Goal: Task Accomplishment & Management: Complete application form

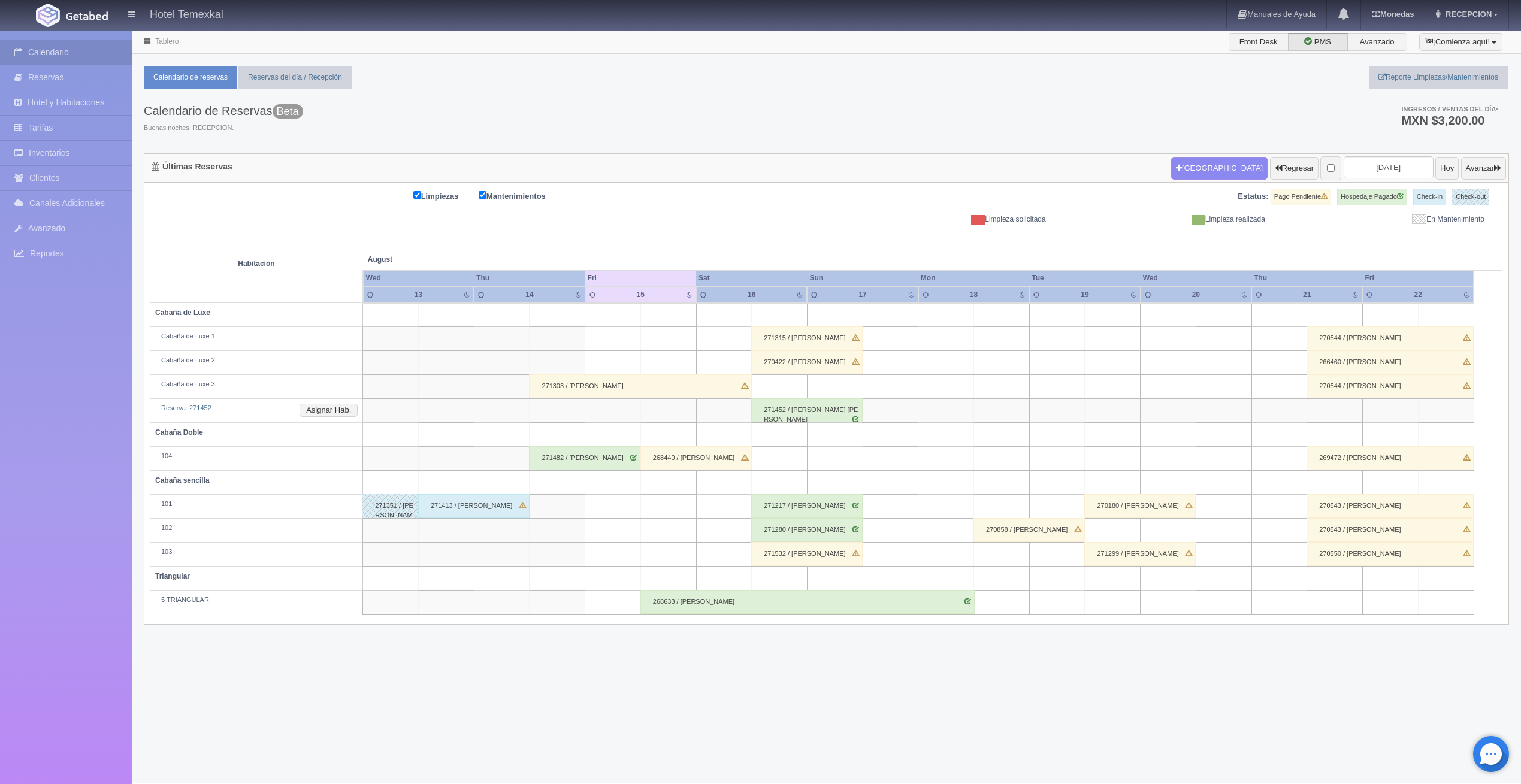
click at [825, 553] on div "271532 / FERMIN MERCADO" at bounding box center [807, 553] width 112 height 24
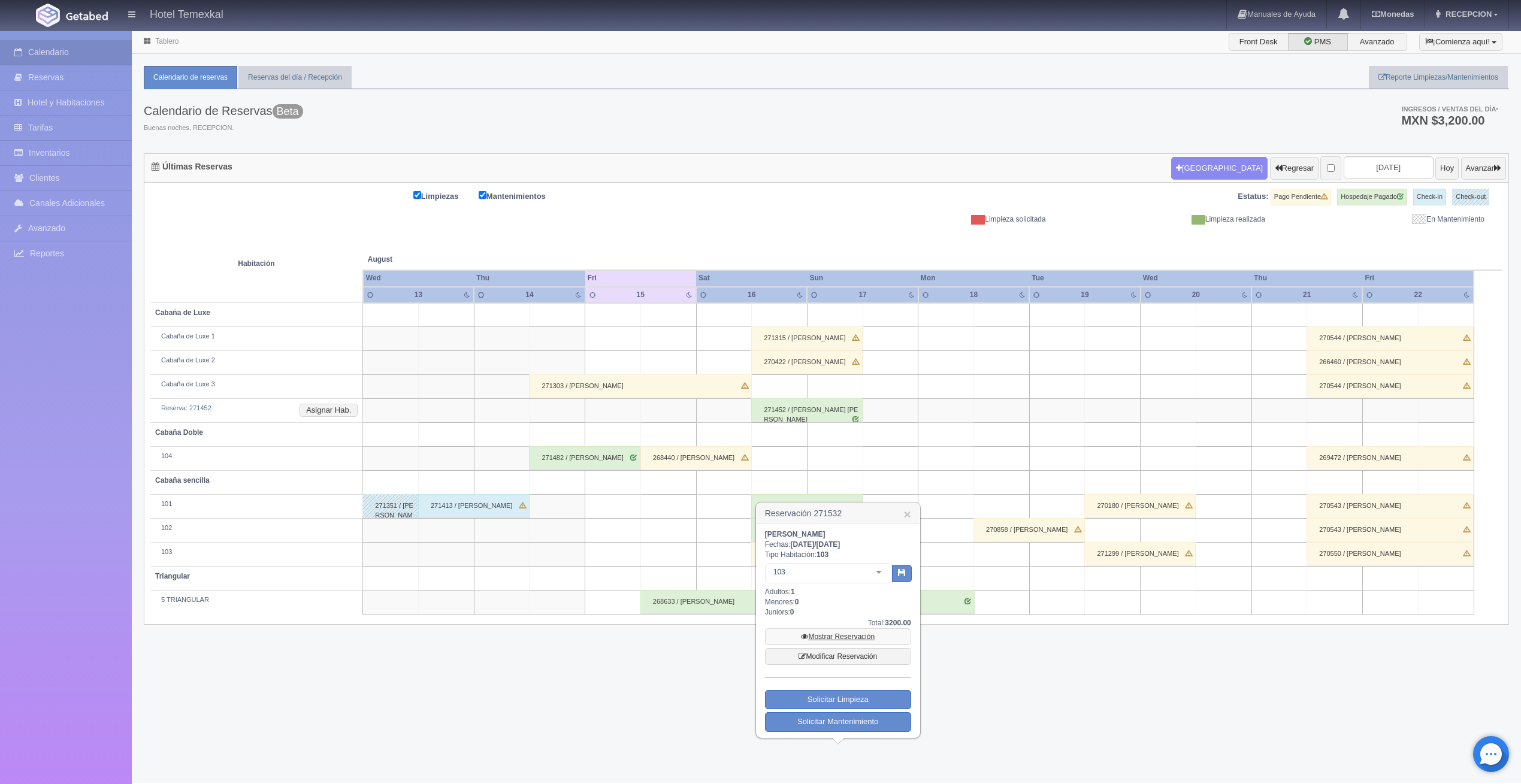
click at [832, 640] on link "Mostrar Reservación" at bounding box center [838, 636] width 146 height 17
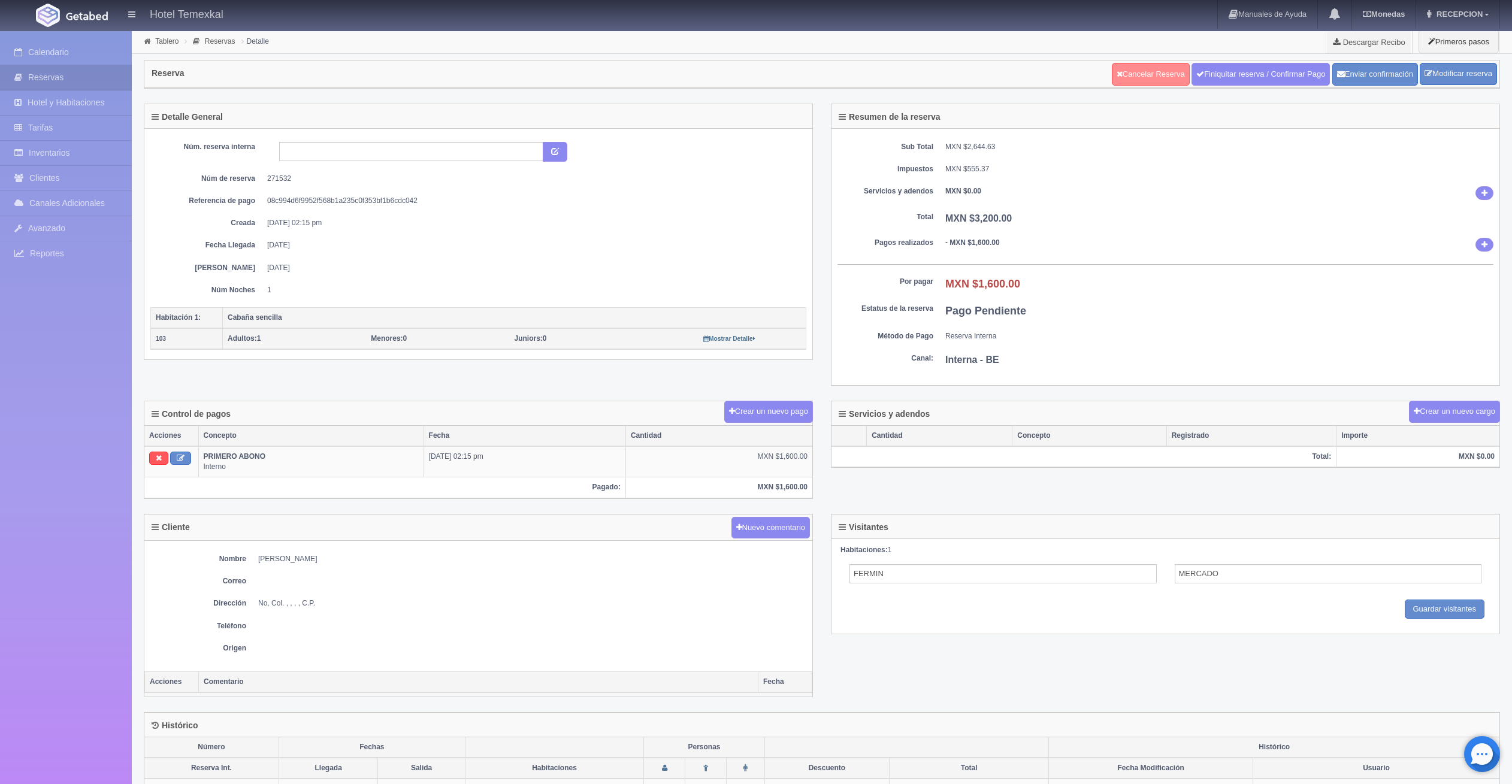
click at [1130, 68] on link "Cancelar Reserva" at bounding box center [1151, 74] width 78 height 22
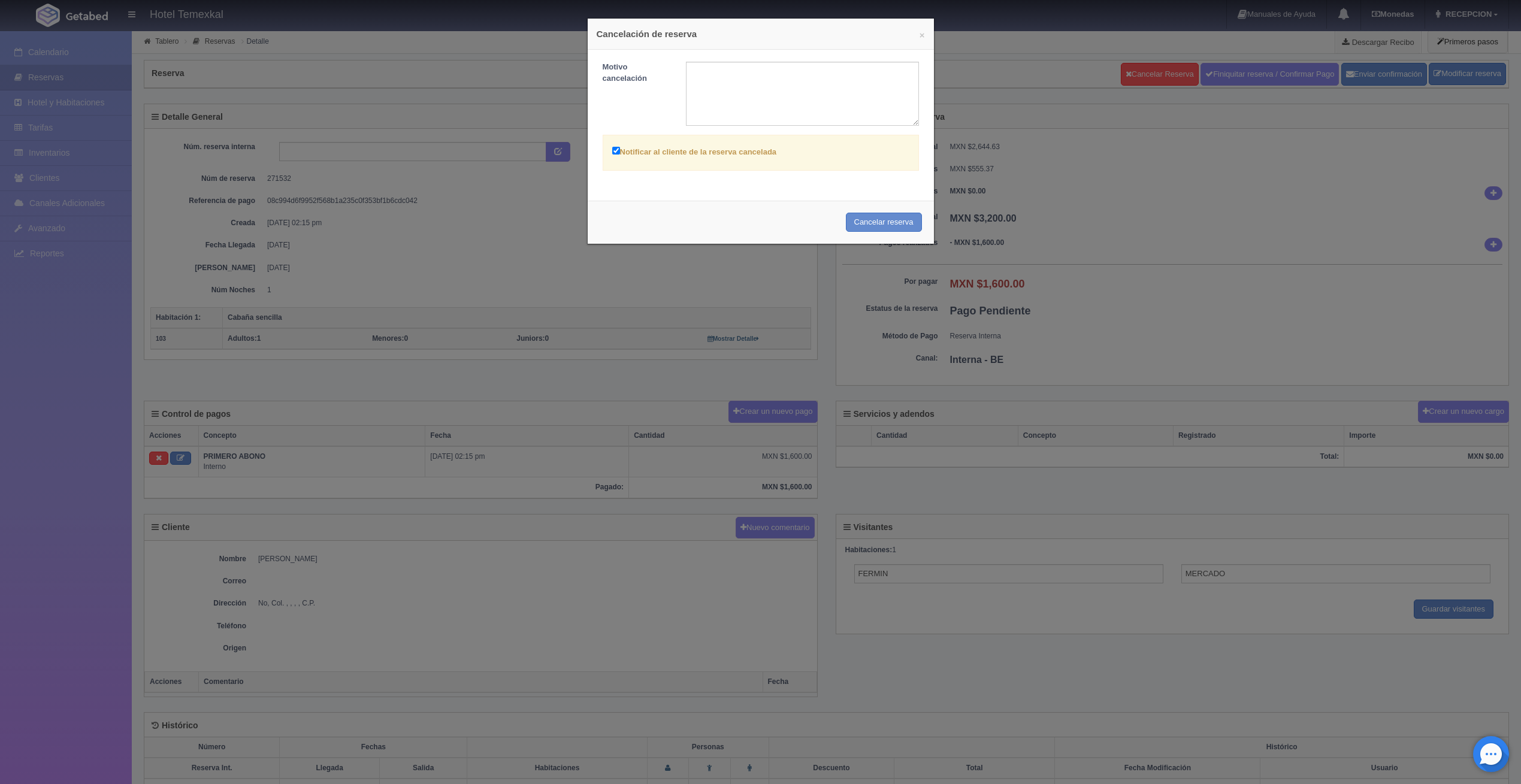
click at [612, 148] on input "Notificar al cliente de la reserva cancelada" at bounding box center [615, 150] width 7 height 7
checkbox input "false"
click at [873, 208] on div "Cancelar reserva" at bounding box center [760, 223] width 347 height 44
click at [871, 218] on button "Cancelar reserva" at bounding box center [884, 222] width 76 height 20
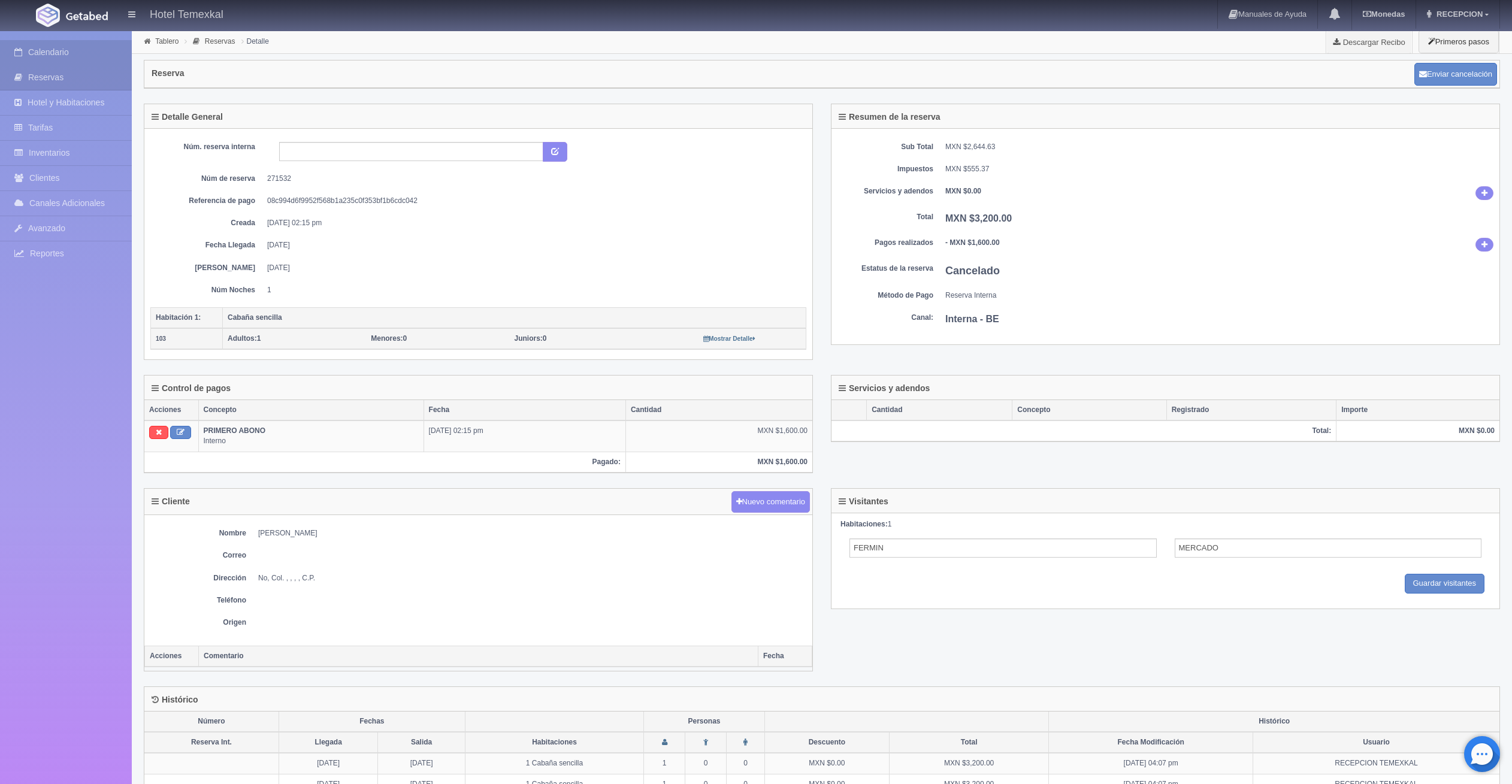
click at [68, 52] on link "Calendario" at bounding box center [66, 52] width 132 height 24
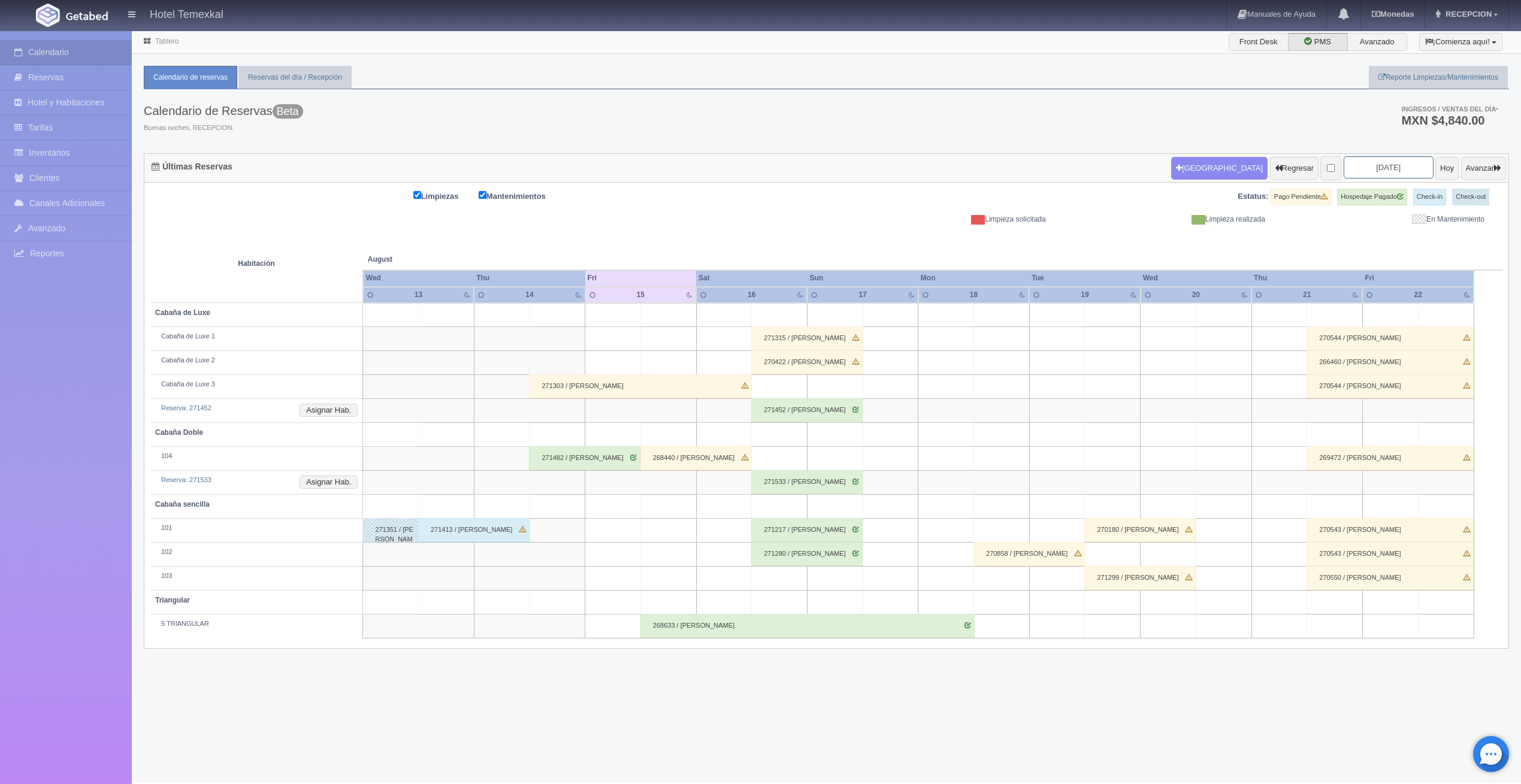
click at [1404, 167] on input "2025-08-15" at bounding box center [1388, 167] width 90 height 22
click at [1437, 188] on span "Next" at bounding box center [1432, 187] width 10 height 10
click at [1434, 227] on link "6" at bounding box center [1431, 225] width 16 height 18
type input "2025-09-06"
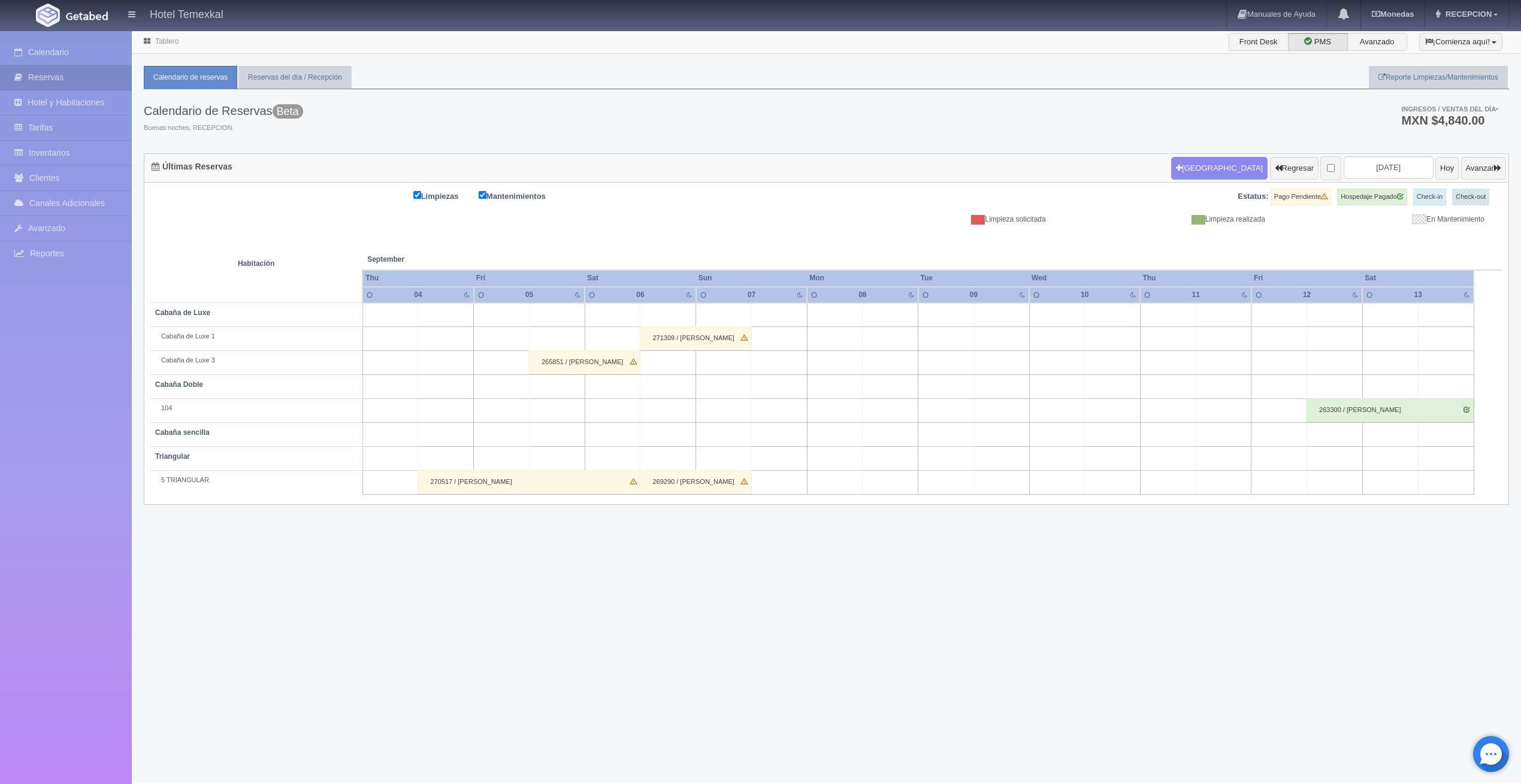
click at [662, 312] on td at bounding box center [669, 314] width 56 height 24
click at [688, 353] on button "[GEOGRAPHIC_DATA]" at bounding box center [671, 348] width 103 height 20
type input "06-09-2025"
type input "07-09-2025"
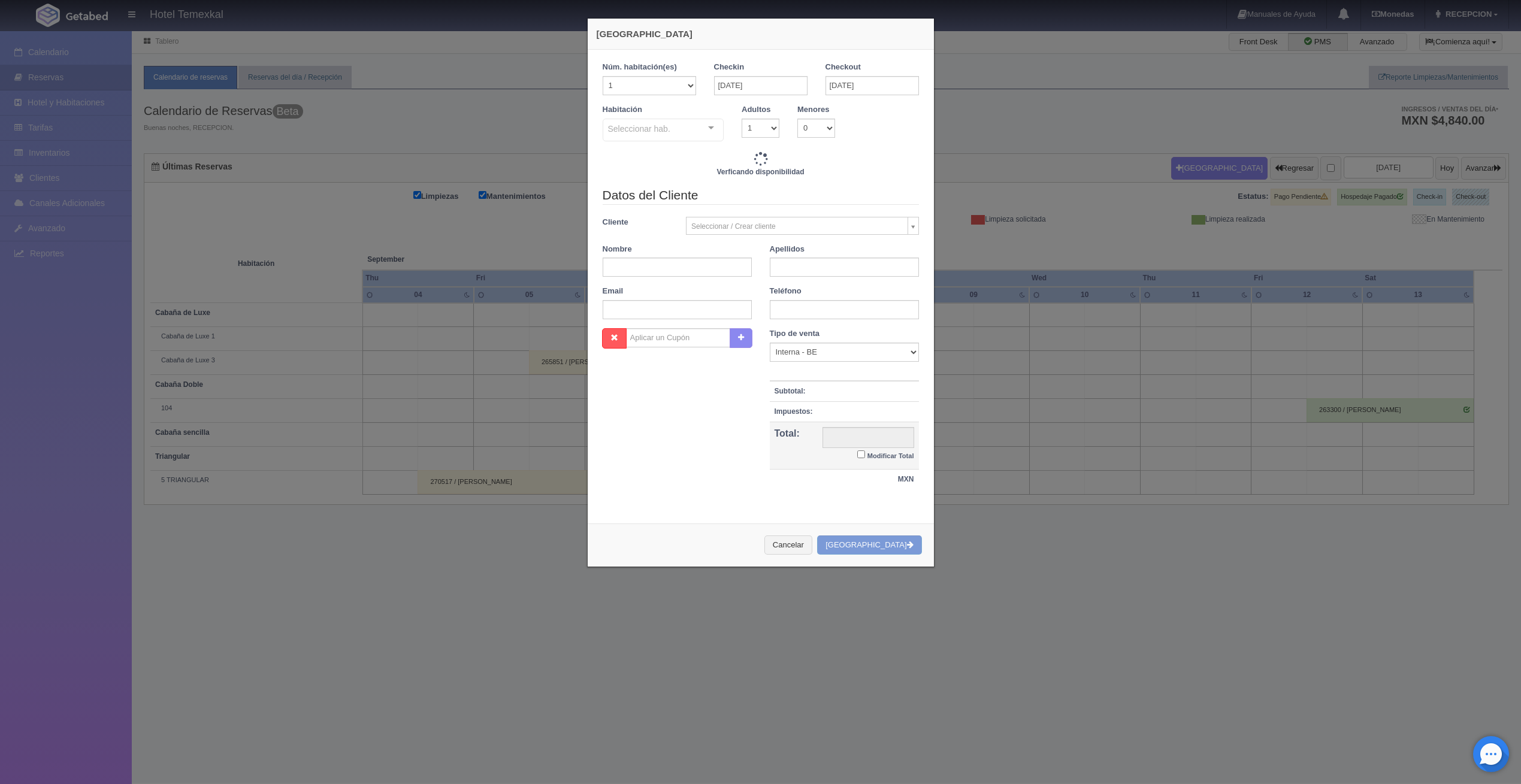
checkbox input "false"
type input "7000.00"
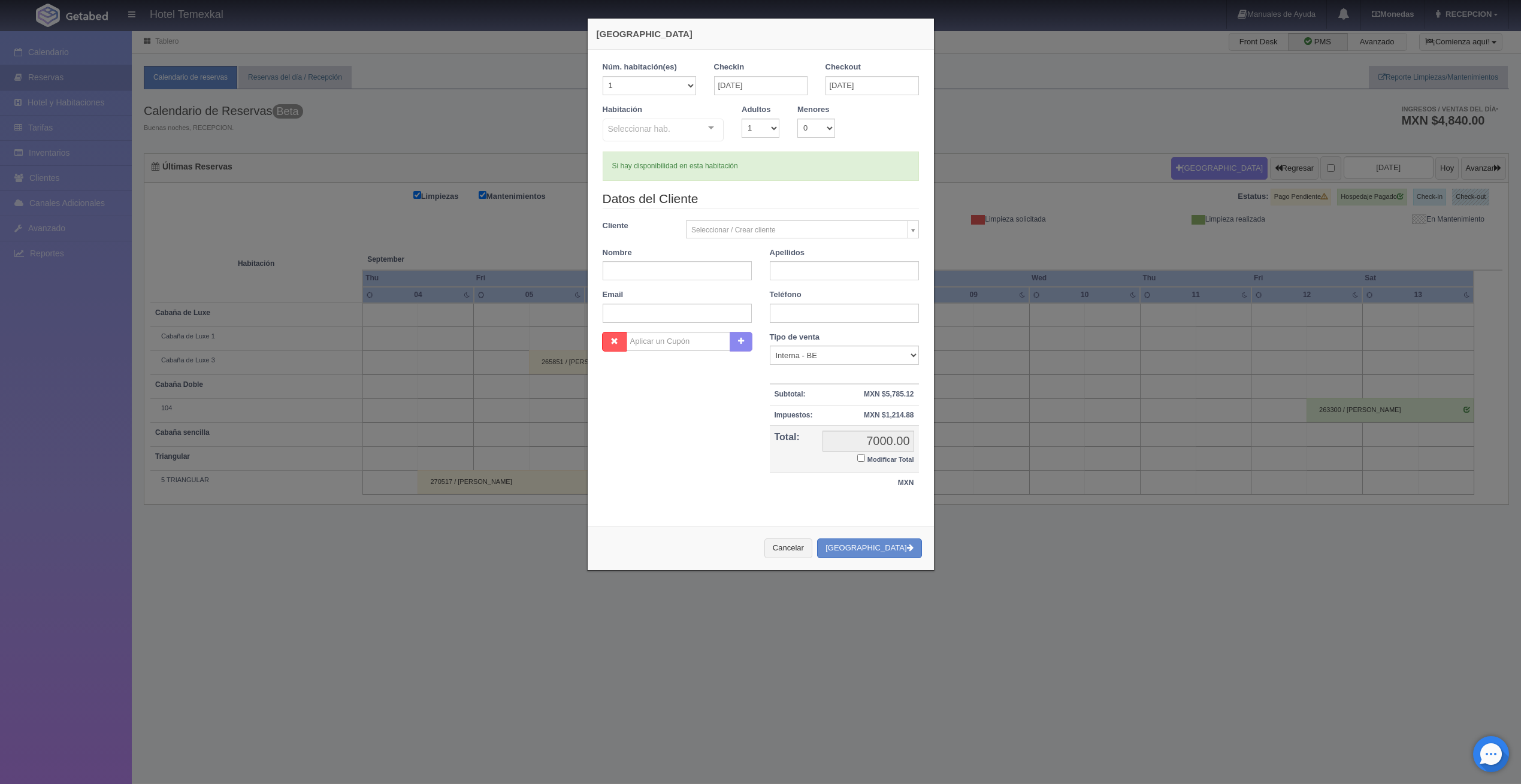
checkbox input "false"
click at [667, 136] on div "Seleccionar hab." at bounding box center [663, 129] width 122 height 22
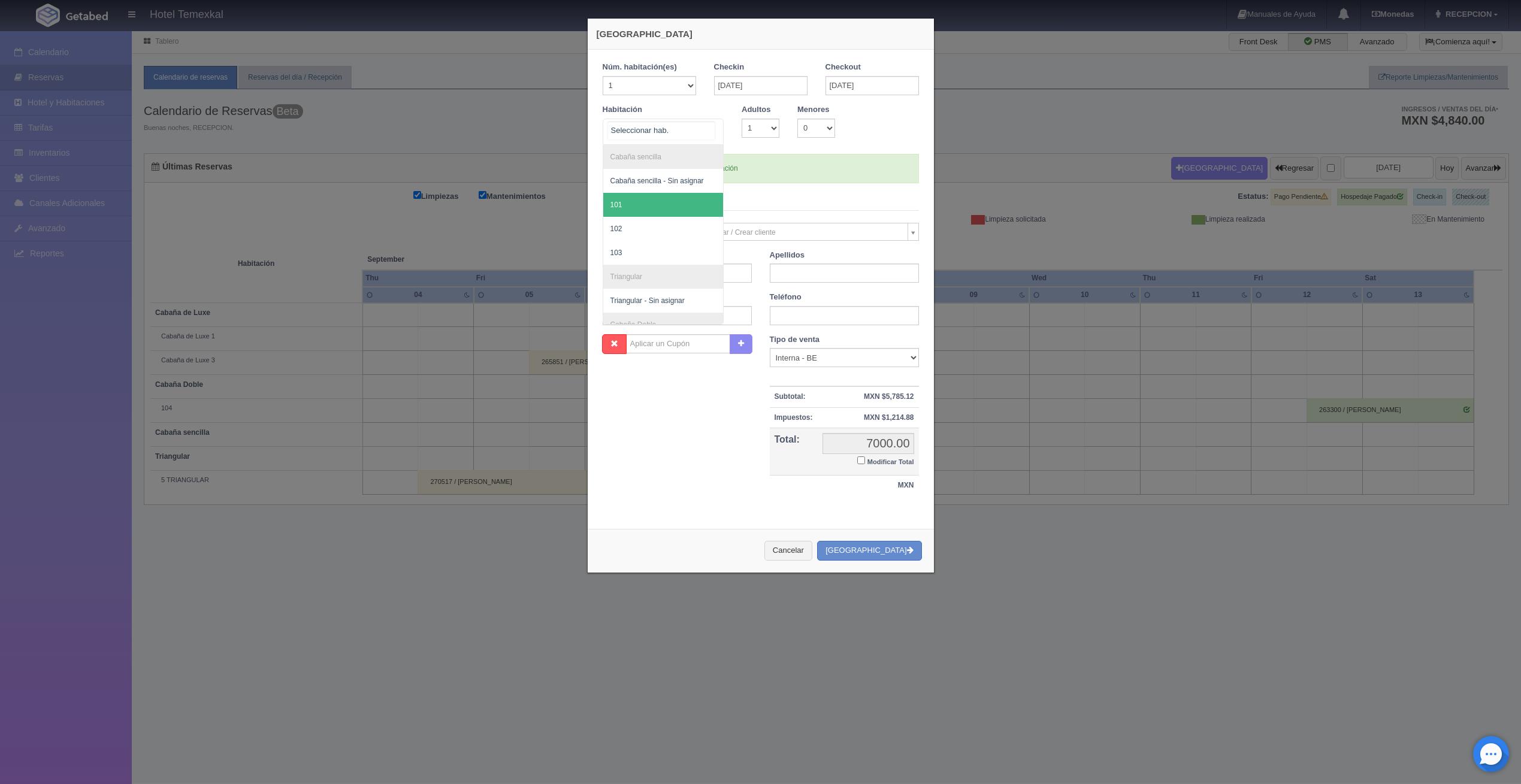
click at [628, 201] on span "101" at bounding box center [663, 204] width 121 height 24
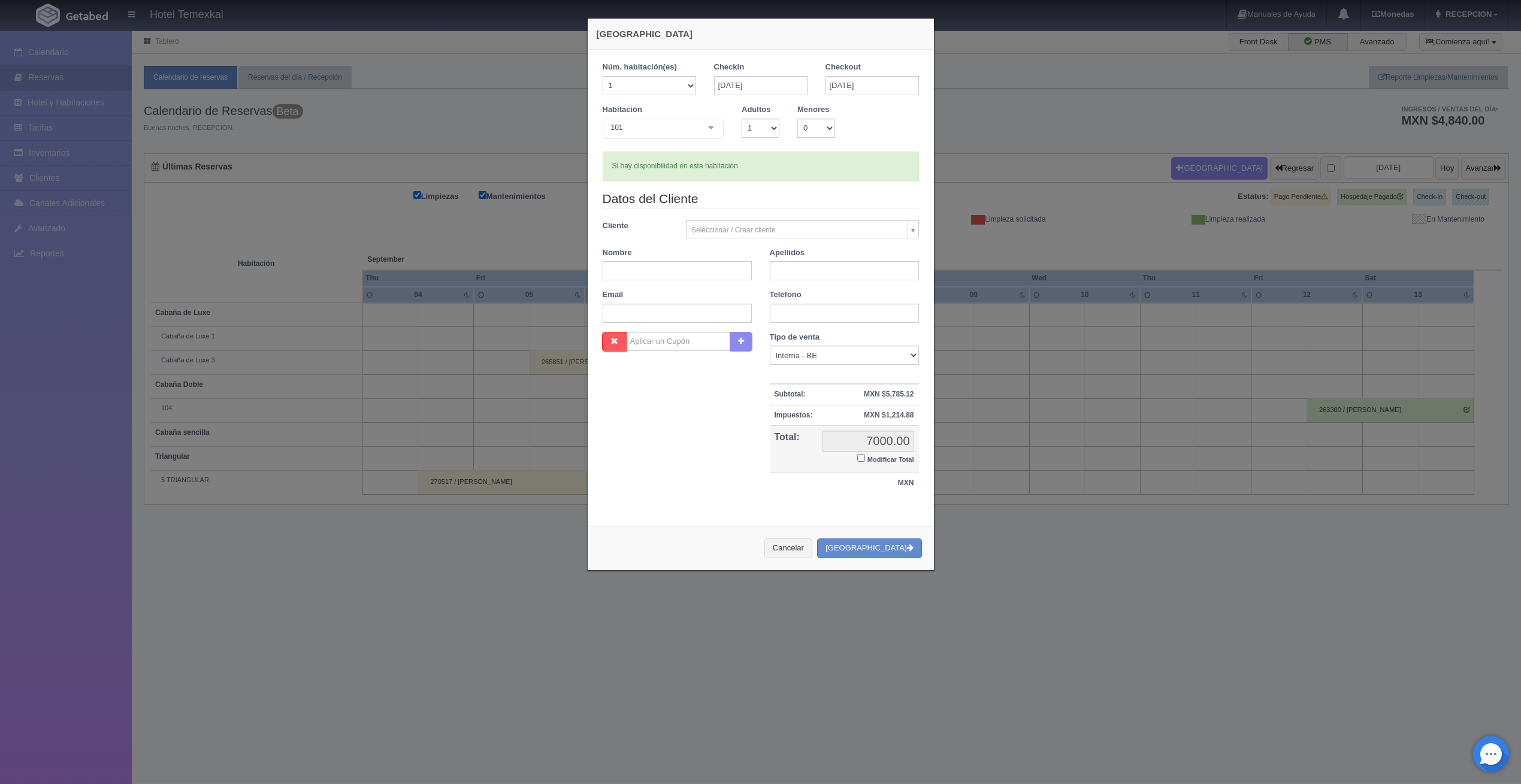
checkbox input "false"
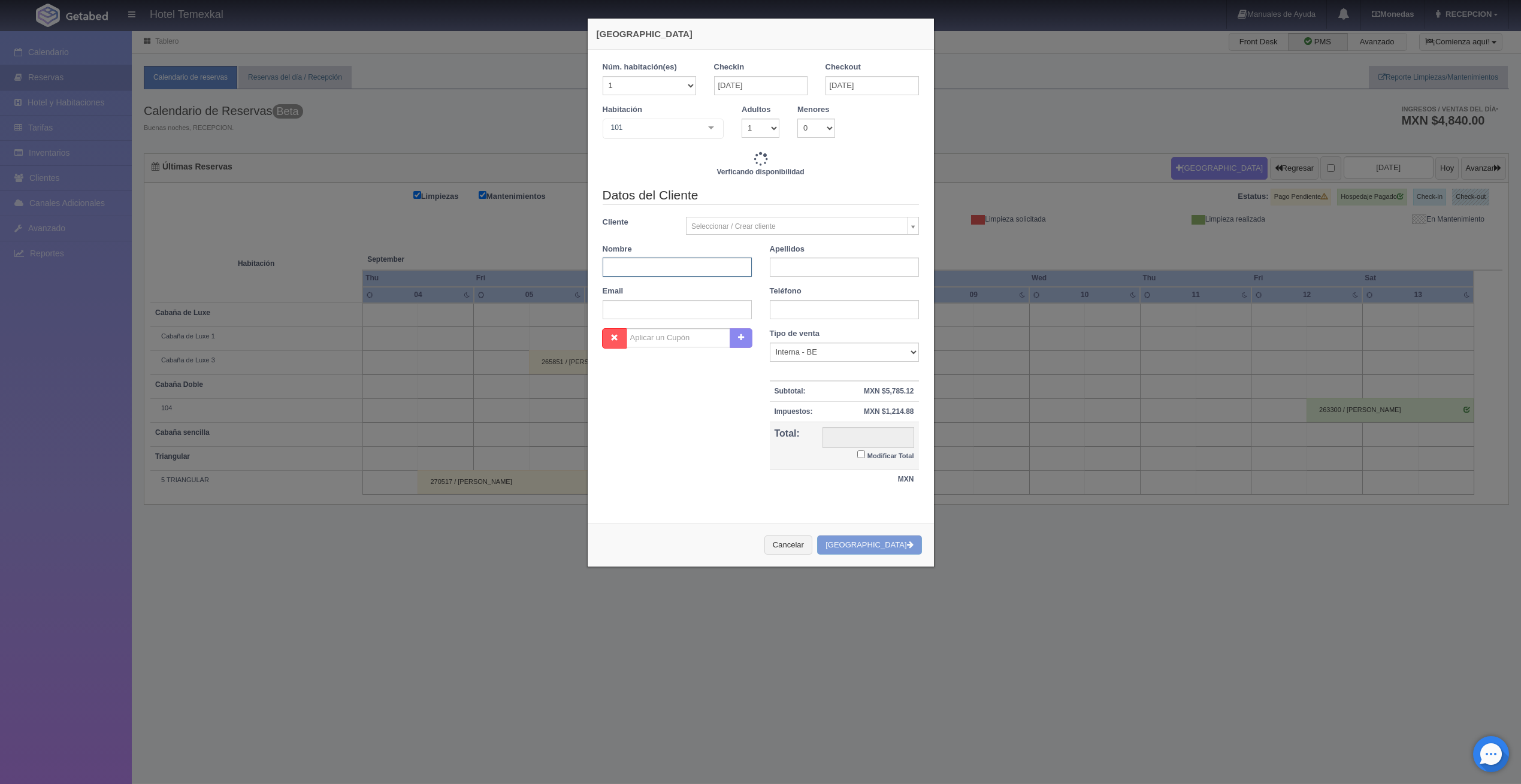
click at [654, 263] on input "text" at bounding box center [677, 267] width 149 height 19
type input "4000.00"
checkbox input "false"
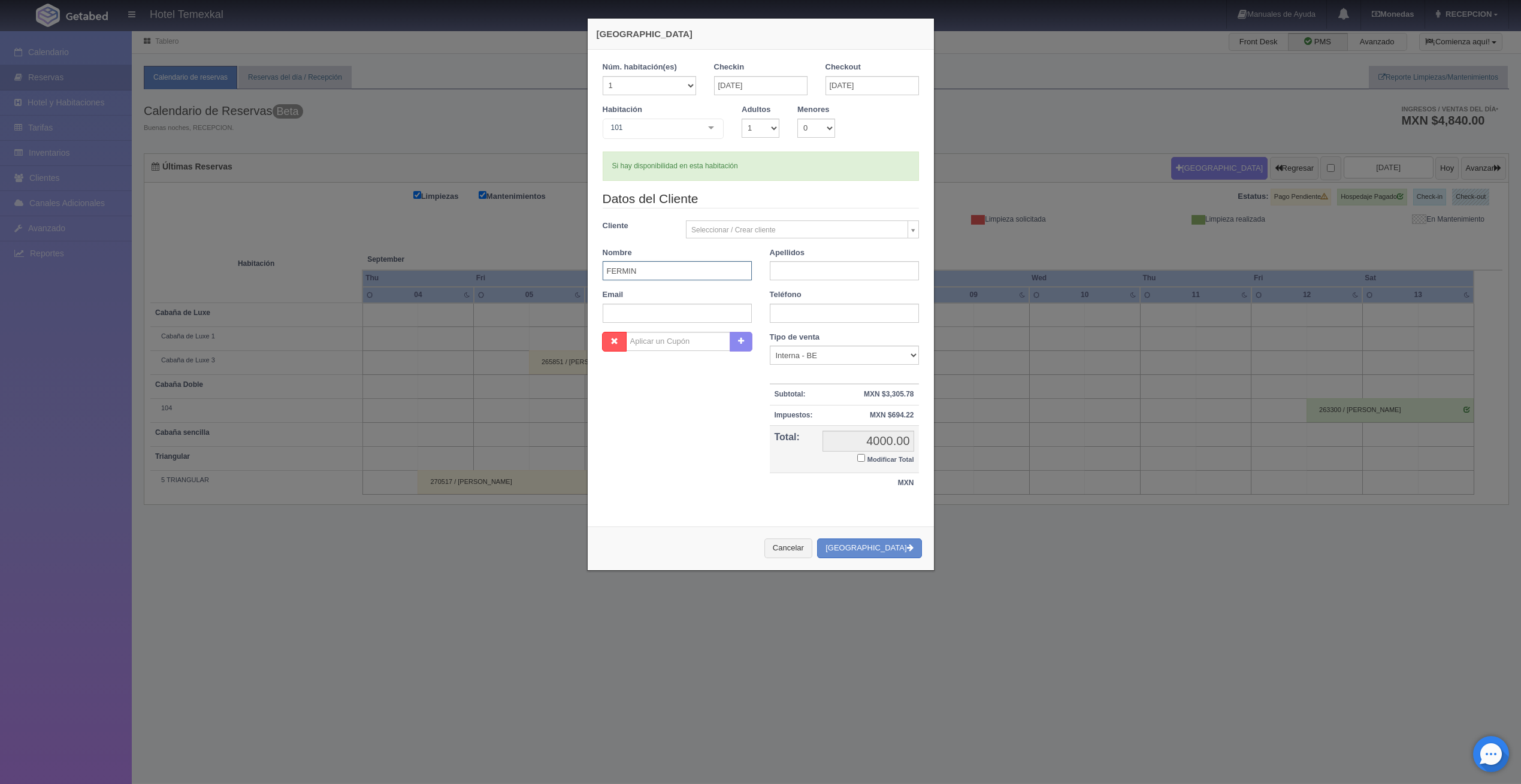
type input "FERMIN"
click at [808, 259] on div "Apellidos" at bounding box center [844, 263] width 167 height 33
click at [808, 267] on input "text" at bounding box center [844, 271] width 149 height 19
type input "MERCADO"
click at [618, 521] on div "Nueva Reserva Núm. habitación(es) 1 2 3 4 5 6 7 8 9 10 11 12 13 14 15 16 17 18 …" at bounding box center [760, 294] width 347 height 553
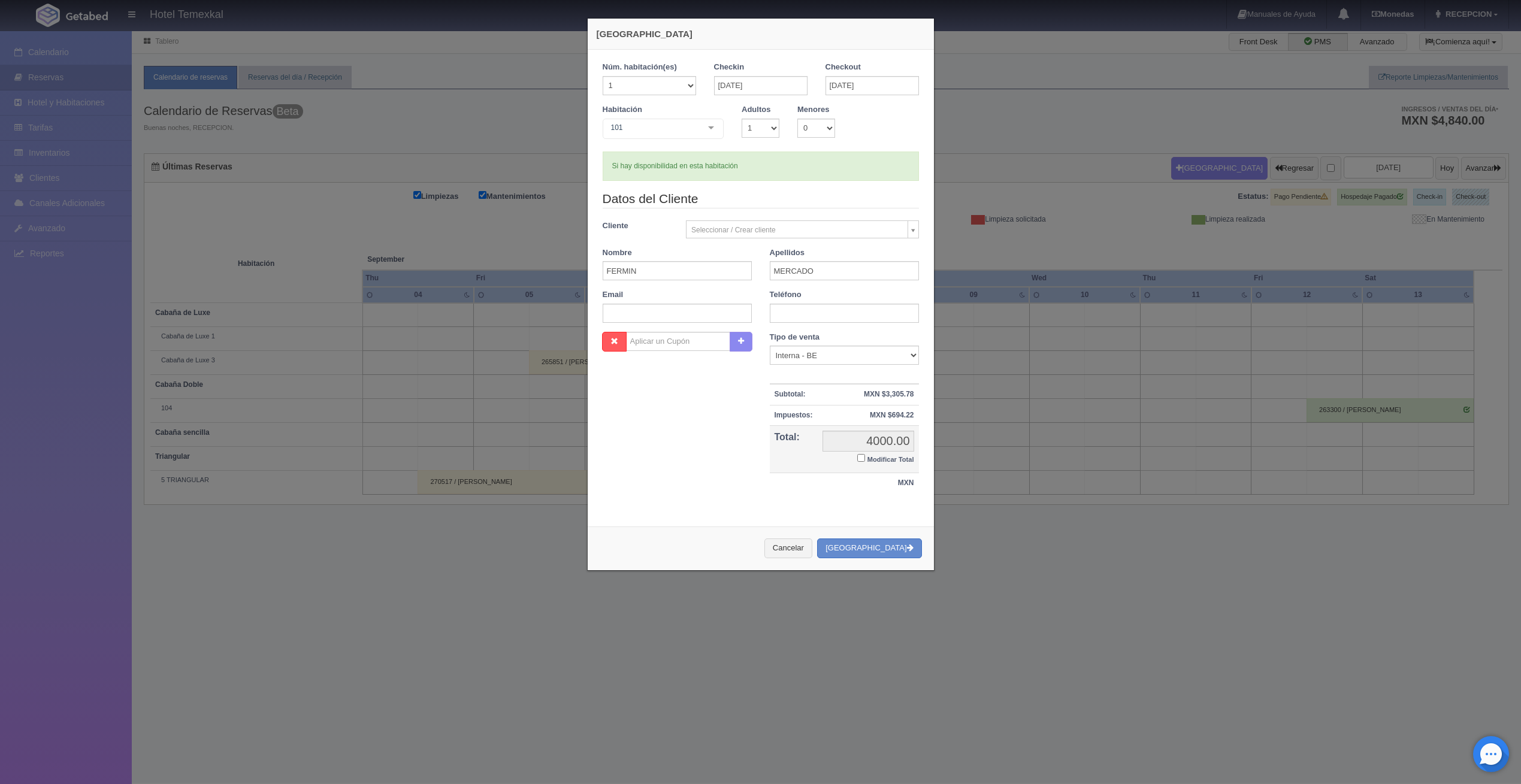
click at [857, 458] on input "Modificar Total" at bounding box center [861, 457] width 7 height 7
checkbox input "true"
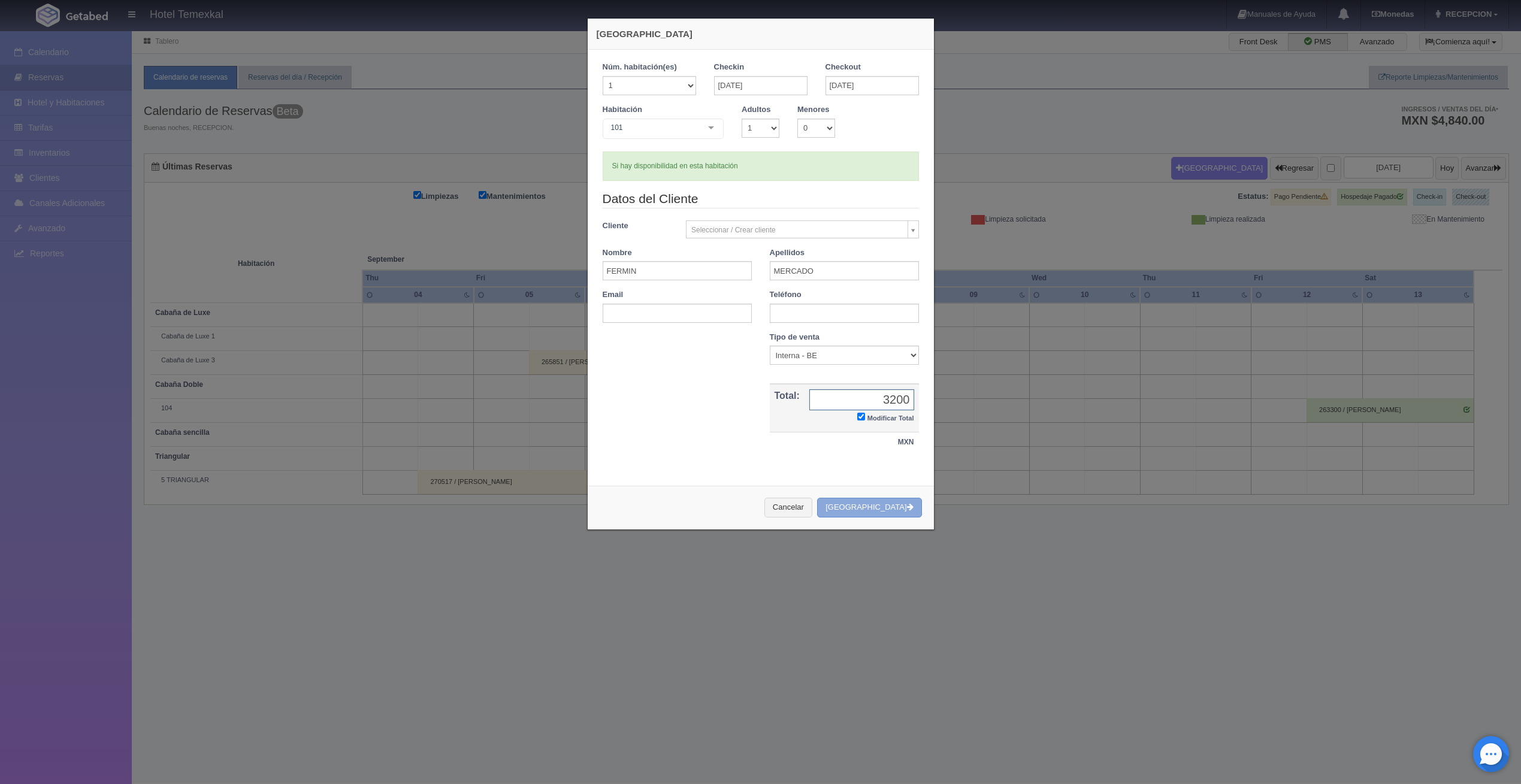
type input "3200"
click at [890, 504] on button "[GEOGRAPHIC_DATA]" at bounding box center [869, 507] width 104 height 20
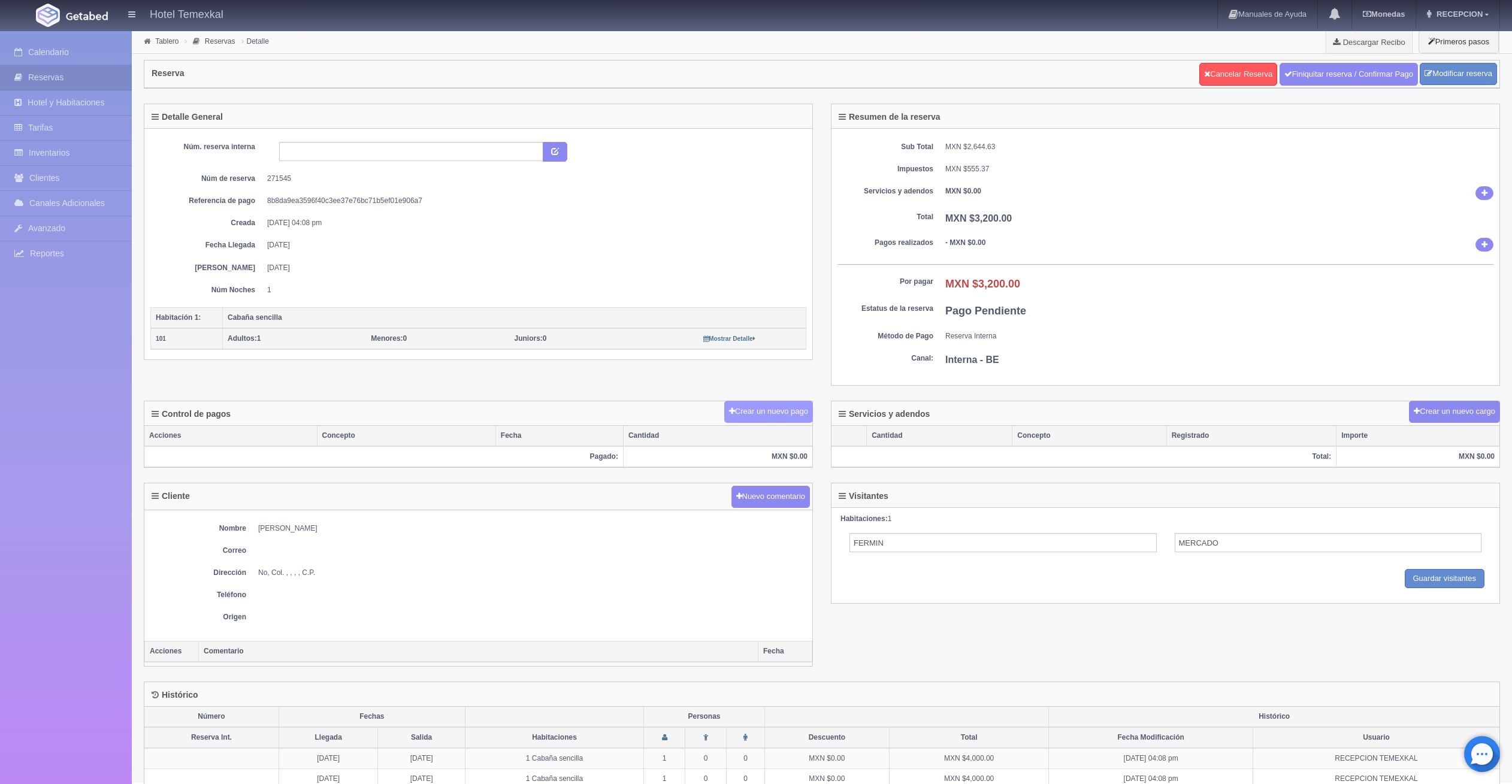
click at [771, 410] on button "Crear un nuevo pago" at bounding box center [769, 412] width 89 height 22
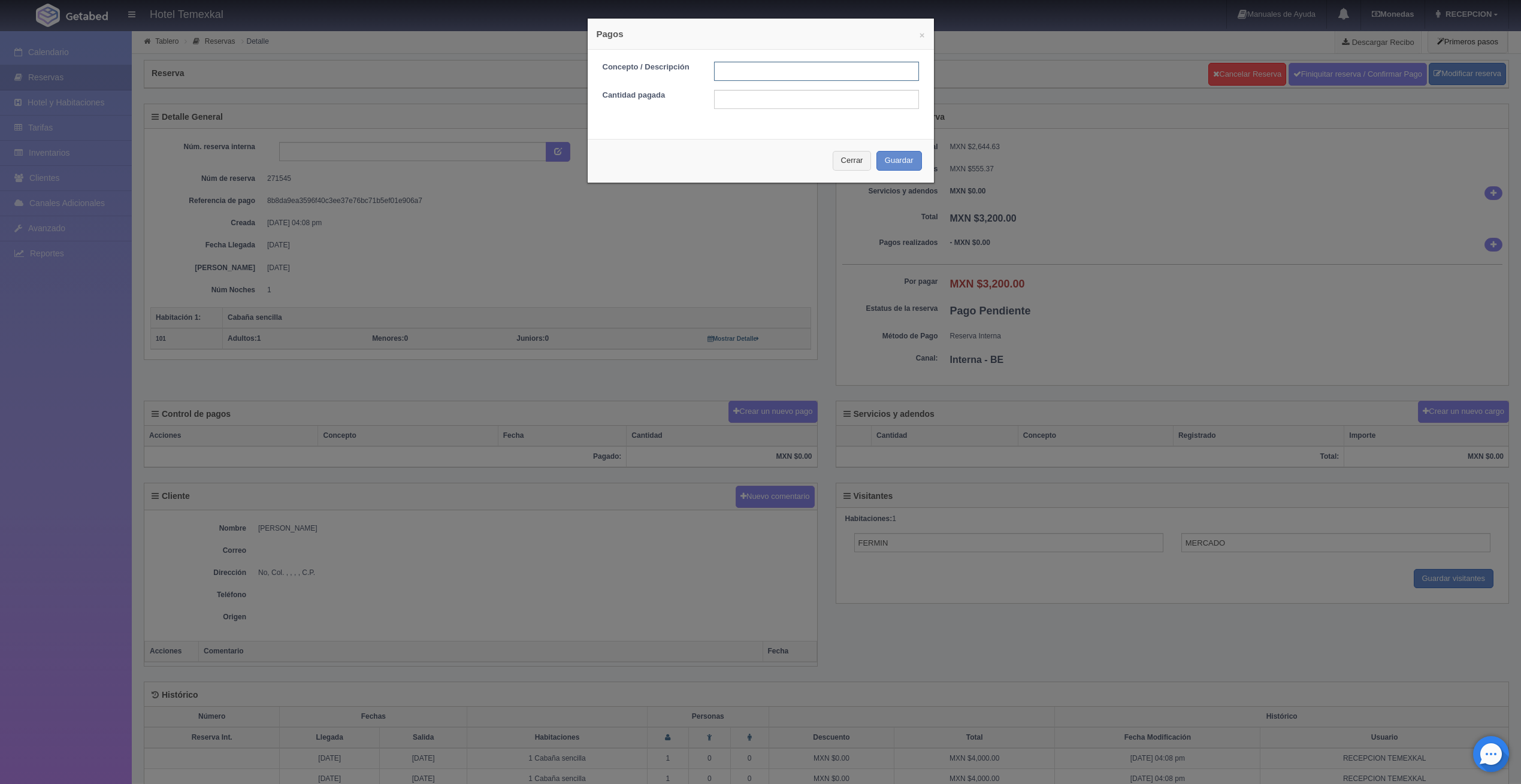
click at [818, 78] on input "text" at bounding box center [816, 71] width 205 height 19
type input "PRIMER ABONO"
click at [782, 107] on input "text" at bounding box center [816, 99] width 205 height 19
type input "1600"
click at [886, 148] on div "Cerrar Guardar" at bounding box center [760, 161] width 347 height 44
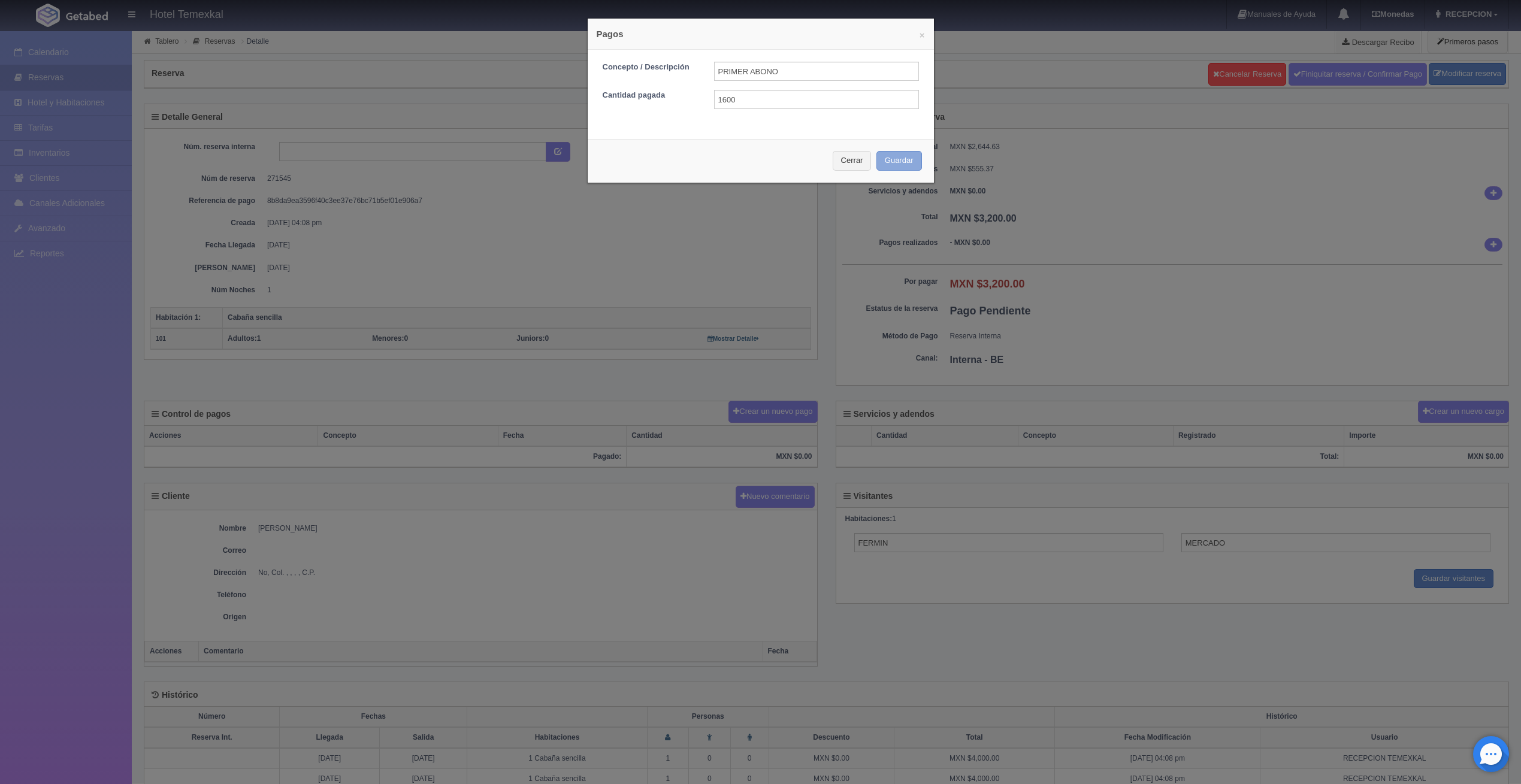
click at [900, 159] on button "Guardar" at bounding box center [899, 161] width 46 height 20
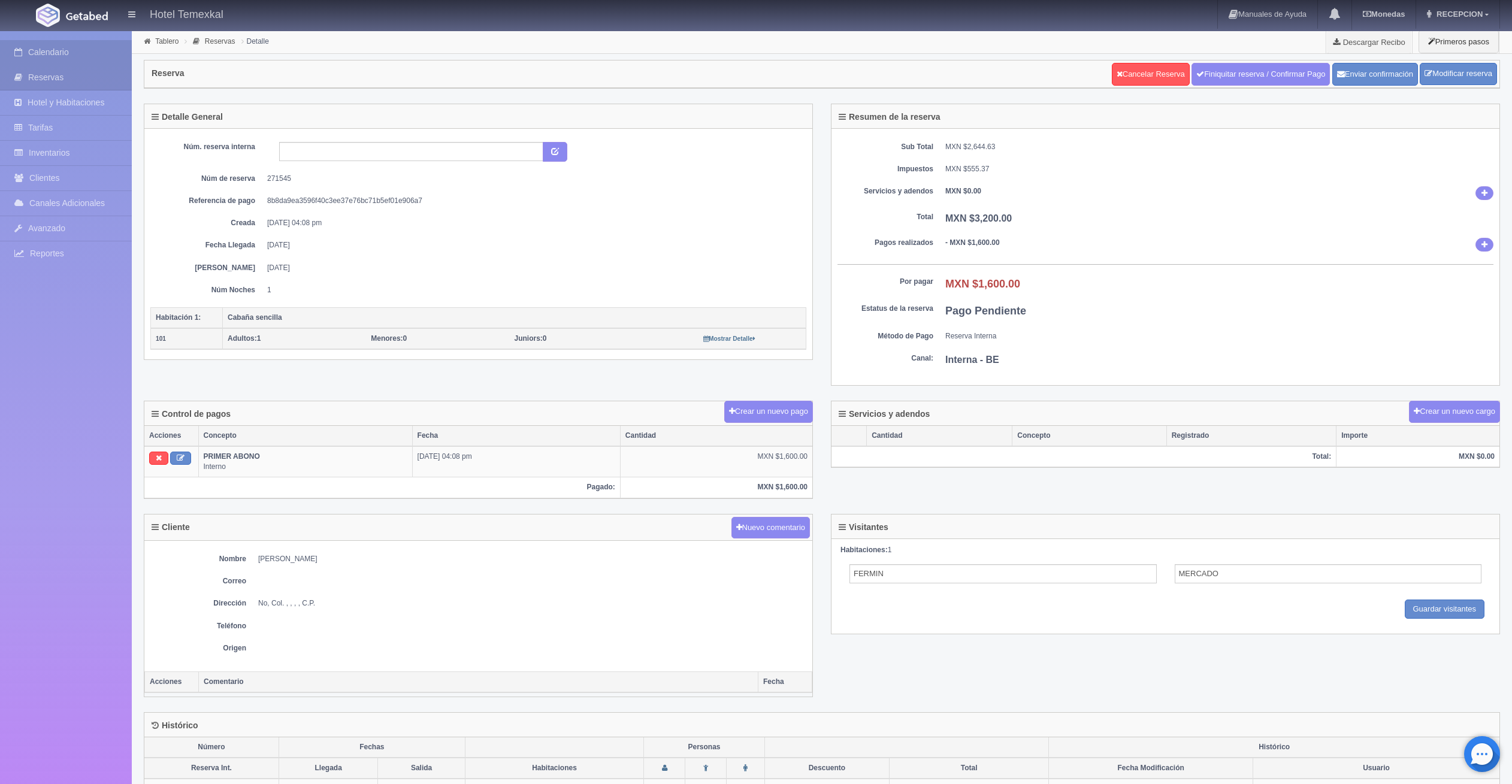
click at [91, 52] on link "Calendario" at bounding box center [66, 52] width 132 height 24
